Goal: Entertainment & Leisure: Consume media (video, audio)

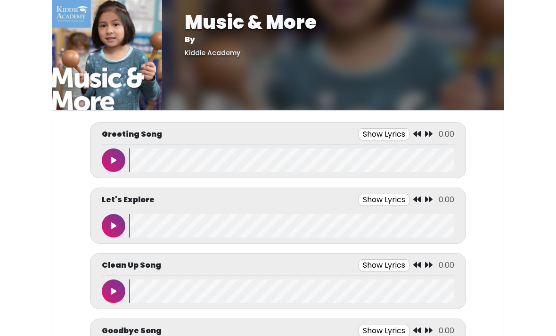
click at [108, 154] on button at bounding box center [114, 160] width 24 height 24
click at [105, 158] on button at bounding box center [114, 160] width 24 height 24
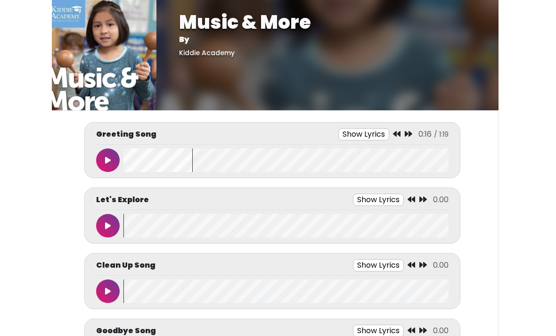
scroll to position [0, 6]
click at [135, 163] on wave at bounding box center [285, 160] width 325 height 24
click at [134, 163] on wave at bounding box center [285, 160] width 325 height 24
click at [126, 164] on wave at bounding box center [285, 160] width 325 height 24
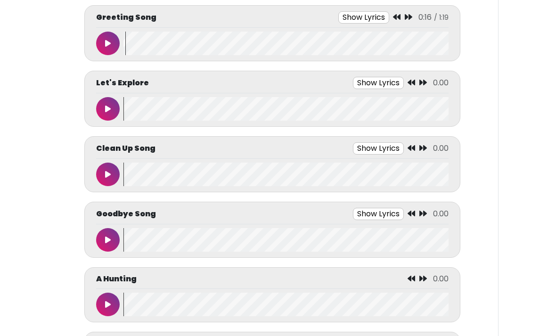
scroll to position [114, 0]
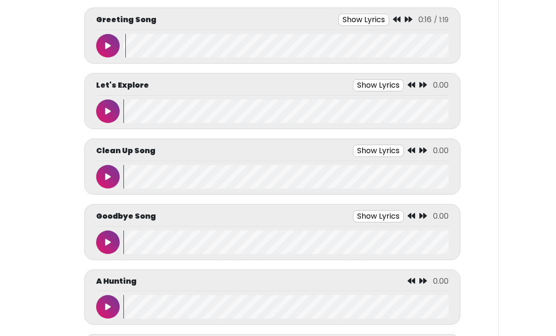
click at [103, 116] on button at bounding box center [108, 111] width 24 height 24
click at [101, 109] on button at bounding box center [108, 111] width 24 height 24
click at [125, 109] on wave at bounding box center [285, 111] width 325 height 24
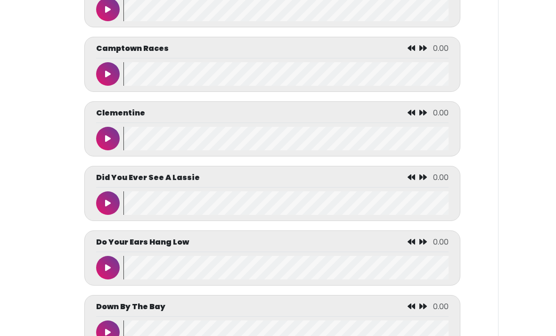
scroll to position [1251, 0]
click at [104, 215] on button at bounding box center [108, 204] width 24 height 24
click at [109, 215] on button at bounding box center [108, 204] width 24 height 24
click at [127, 215] on wave at bounding box center [285, 204] width 325 height 24
click at [124, 212] on wave at bounding box center [285, 204] width 325 height 24
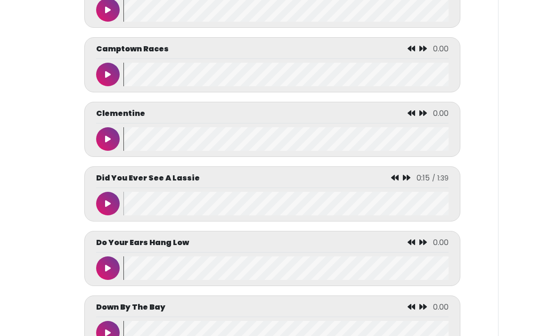
click at [119, 214] on button at bounding box center [108, 204] width 24 height 24
click at [106, 215] on button at bounding box center [108, 204] width 24 height 24
click at [128, 202] on wave at bounding box center [285, 204] width 325 height 24
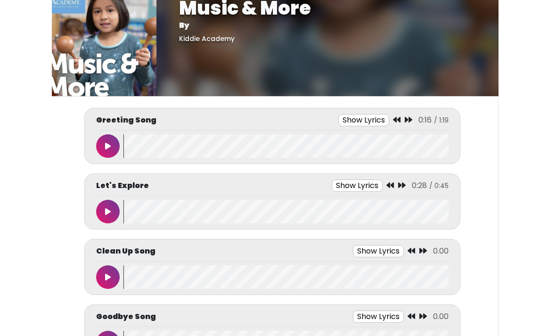
scroll to position [14, 0]
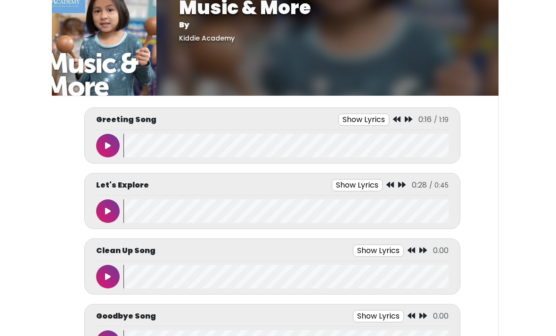
click at [105, 147] on icon at bounding box center [108, 146] width 6 height 8
click at [109, 210] on icon at bounding box center [108, 211] width 5 height 8
click at [113, 201] on button at bounding box center [108, 211] width 24 height 24
click at [113, 278] on button at bounding box center [108, 277] width 24 height 24
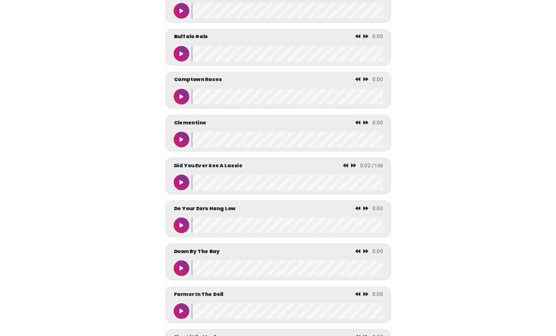
scroll to position [1264, 0]
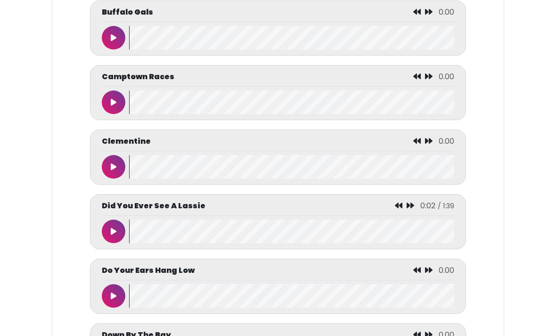
scroll to position [1223, 0]
click at [112, 235] on icon at bounding box center [114, 231] width 6 height 8
click at [111, 235] on icon at bounding box center [113, 231] width 5 height 8
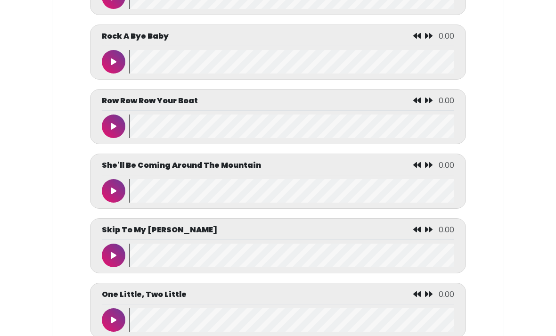
scroll to position [3848, 0]
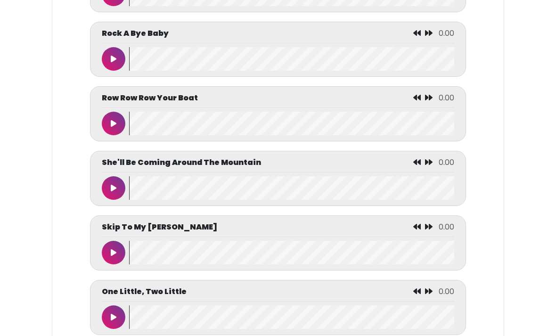
click at [116, 128] on icon at bounding box center [114, 124] width 6 height 8
click at [112, 127] on icon at bounding box center [113, 124] width 5 height 8
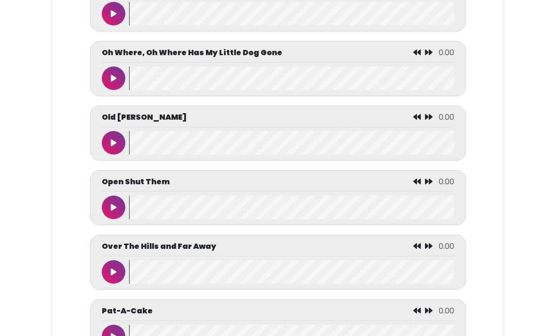
scroll to position [3312, 0]
click at [116, 219] on button at bounding box center [114, 208] width 24 height 24
click at [114, 211] on icon at bounding box center [113, 208] width 5 height 8
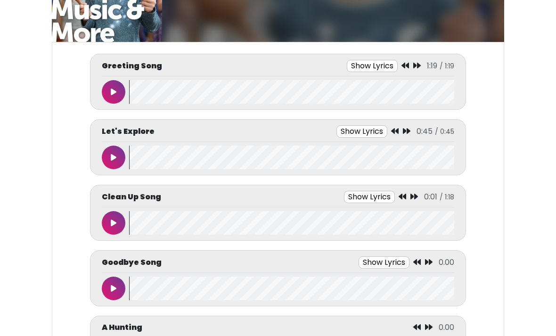
scroll to position [68, 0]
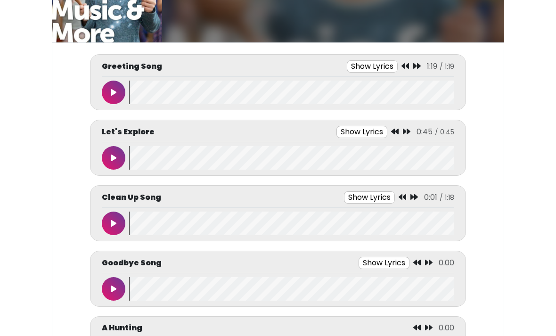
click at [111, 222] on icon at bounding box center [114, 224] width 6 height 8
click at [108, 225] on button at bounding box center [114, 224] width 24 height 24
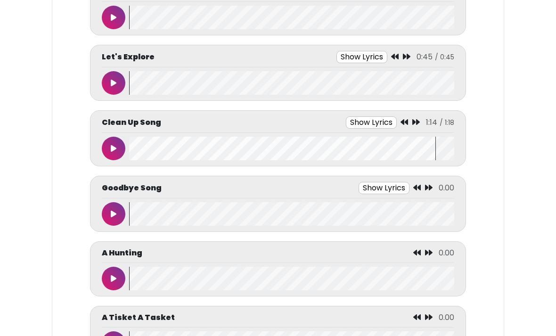
click at [109, 214] on button at bounding box center [114, 215] width 24 height 24
click at [118, 272] on button at bounding box center [114, 279] width 24 height 24
